Goal: Information Seeking & Learning: Learn about a topic

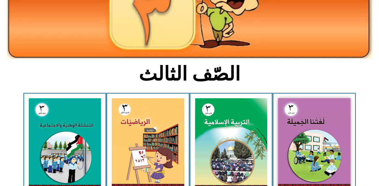
scroll to position [96, 0]
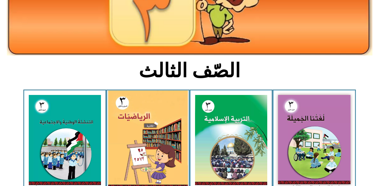
click at [152, 150] on img at bounding box center [148, 139] width 80 height 98
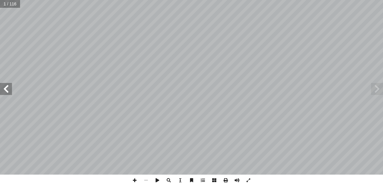
click at [8, 91] on span at bounding box center [6, 89] width 12 height 12
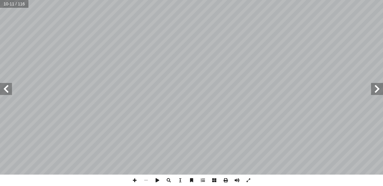
click at [8, 91] on span at bounding box center [6, 89] width 12 height 12
click at [132, 178] on span at bounding box center [134, 179] width 11 height 11
